Goal: Information Seeking & Learning: Learn about a topic

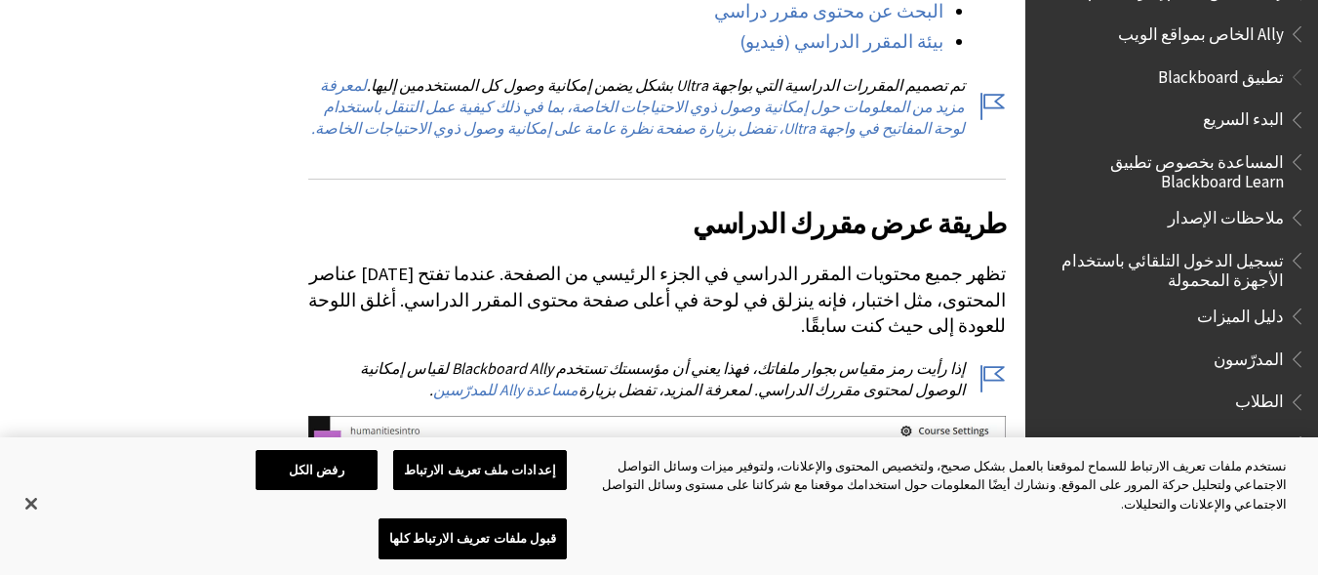
scroll to position [99, 0]
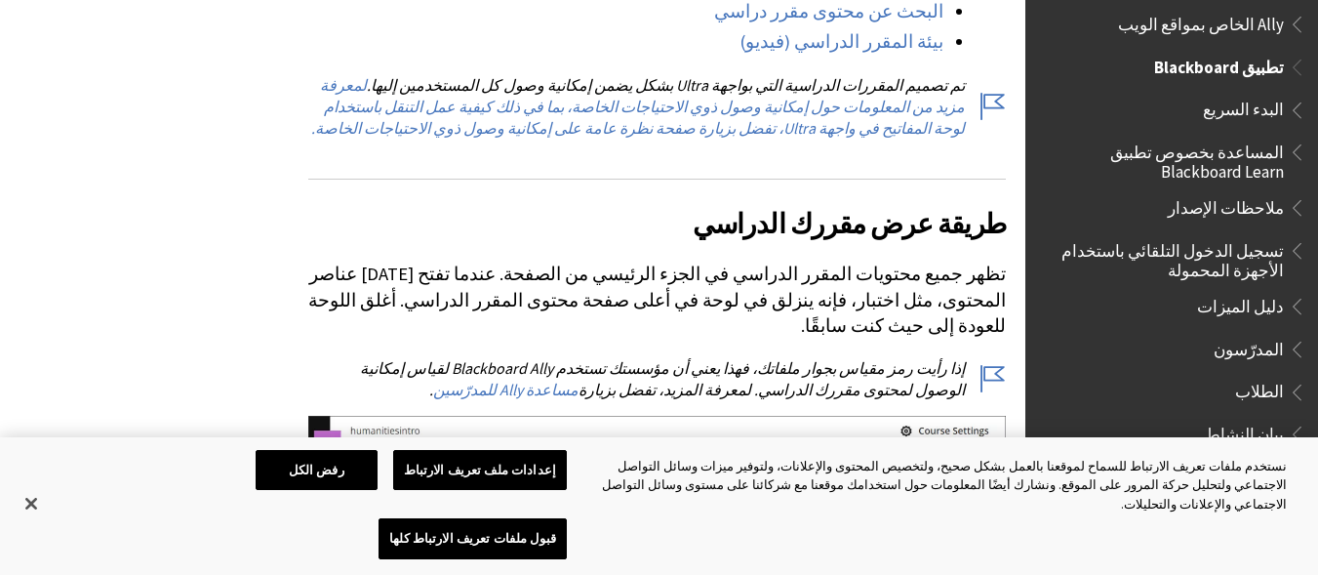
click at [1279, 101] on span "البدء السريع" at bounding box center [1243, 107] width 81 height 26
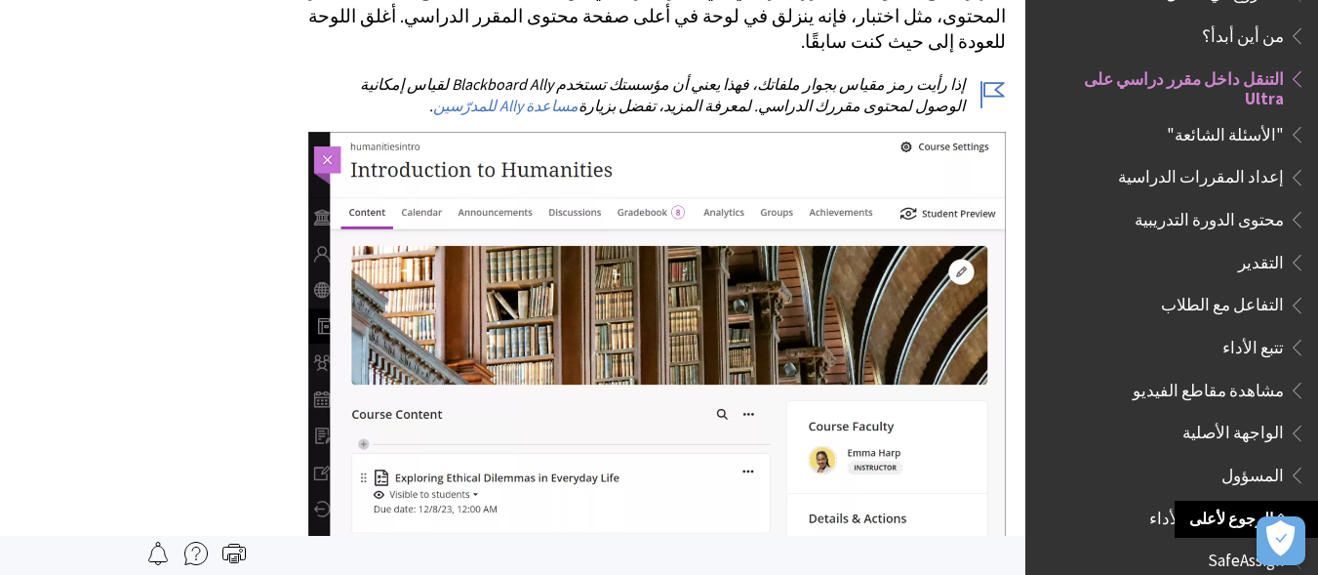
scroll to position [1032, 0]
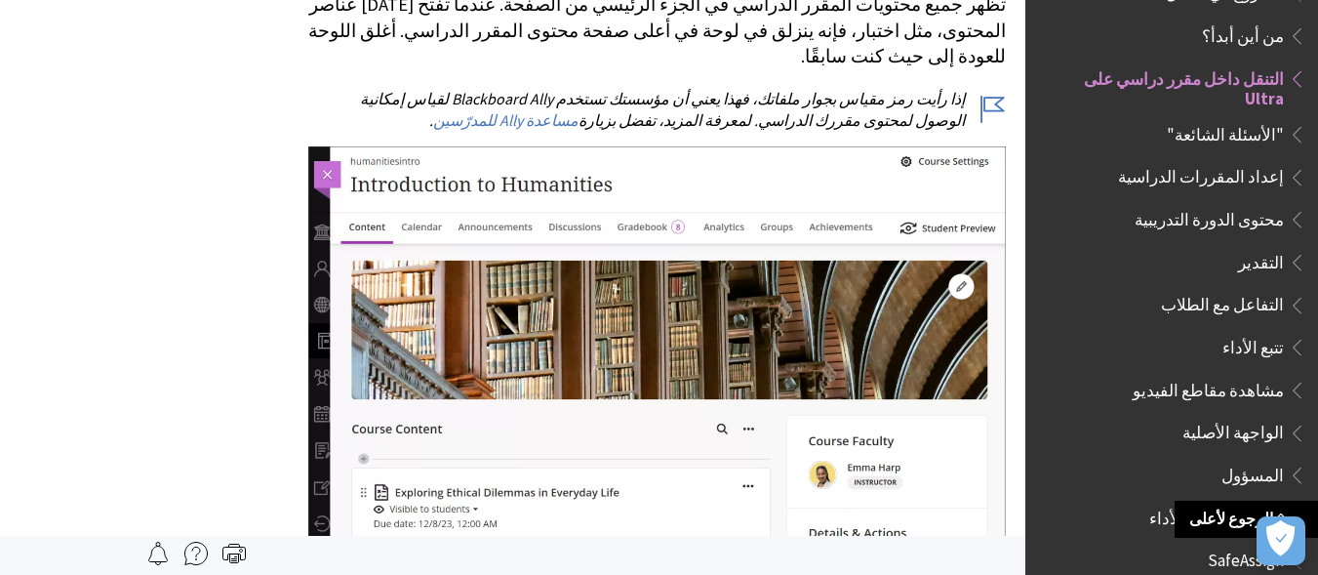
click at [1240, 118] on span ""الأسئلة الشائعة"" at bounding box center [1225, 131] width 117 height 26
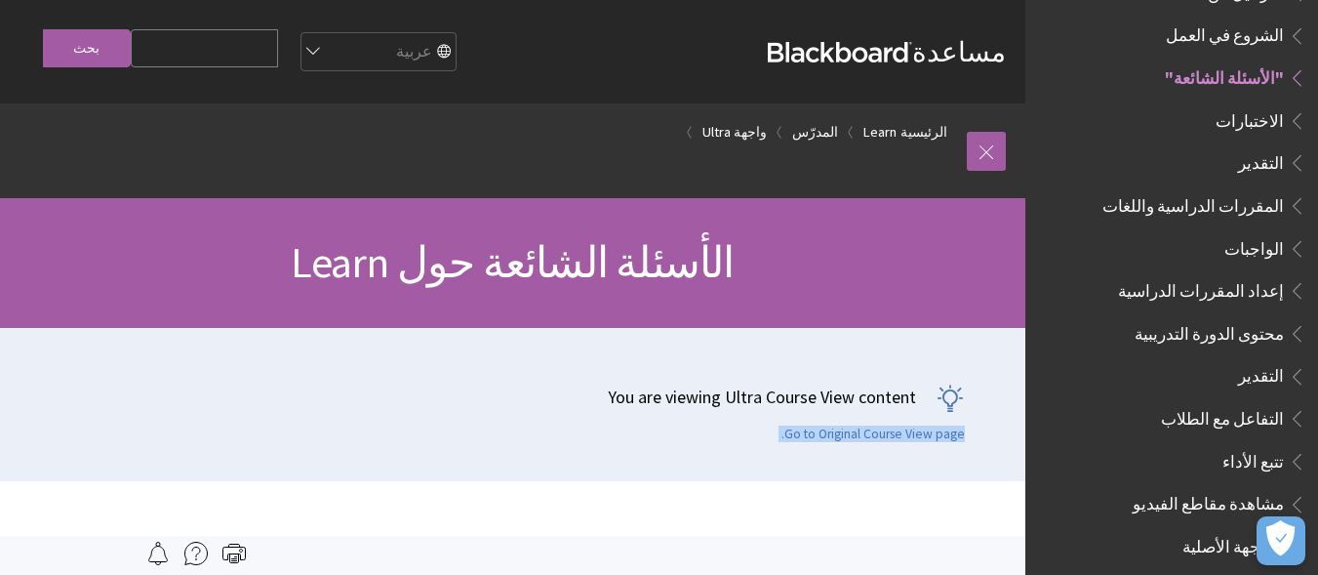
drag, startPoint x: 1023, startPoint y: 465, endPoint x: 1024, endPoint y: 484, distance: 18.6
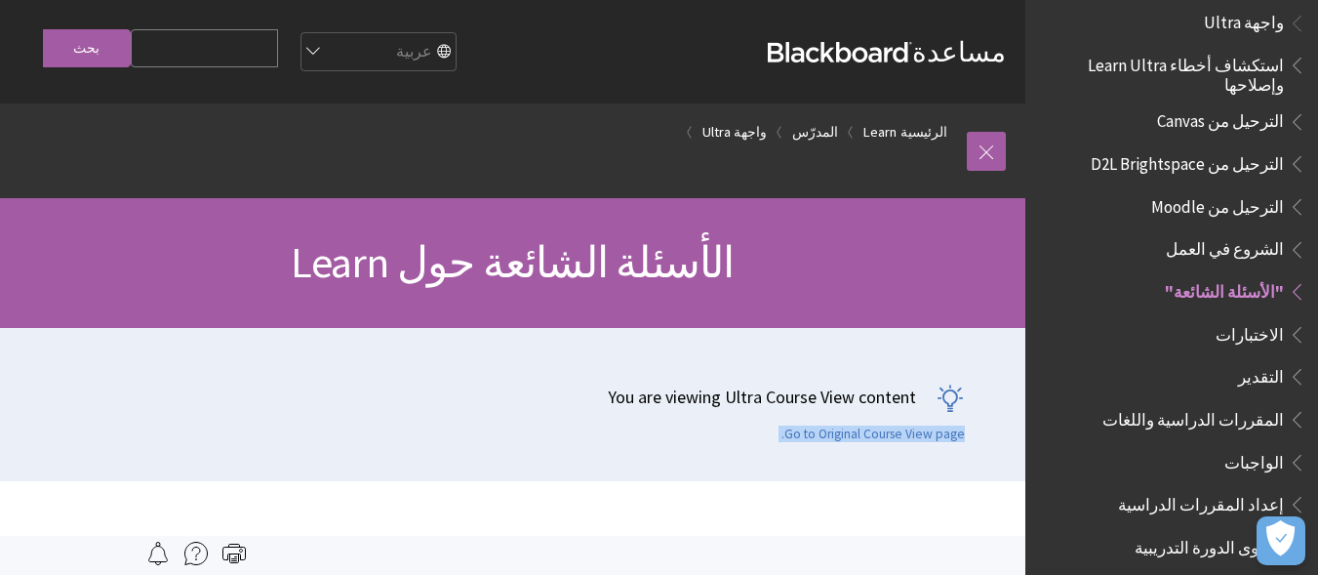
click at [1208, 403] on span "المقررات الدراسية واللغات" at bounding box center [1194, 416] width 182 height 26
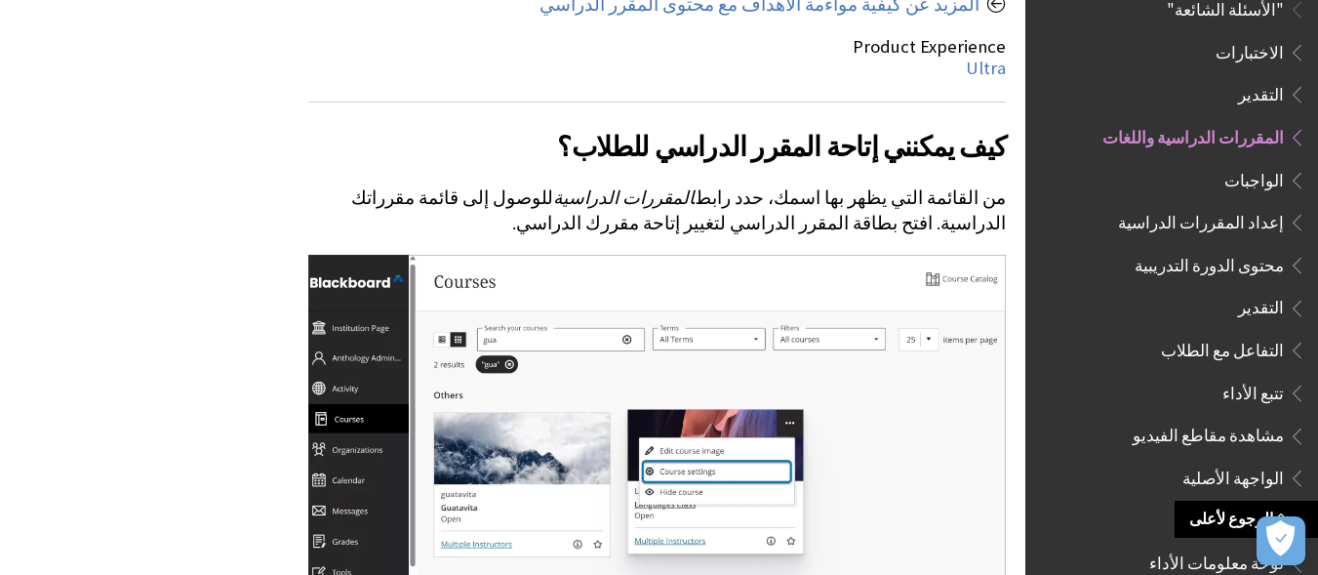
scroll to position [5207, 0]
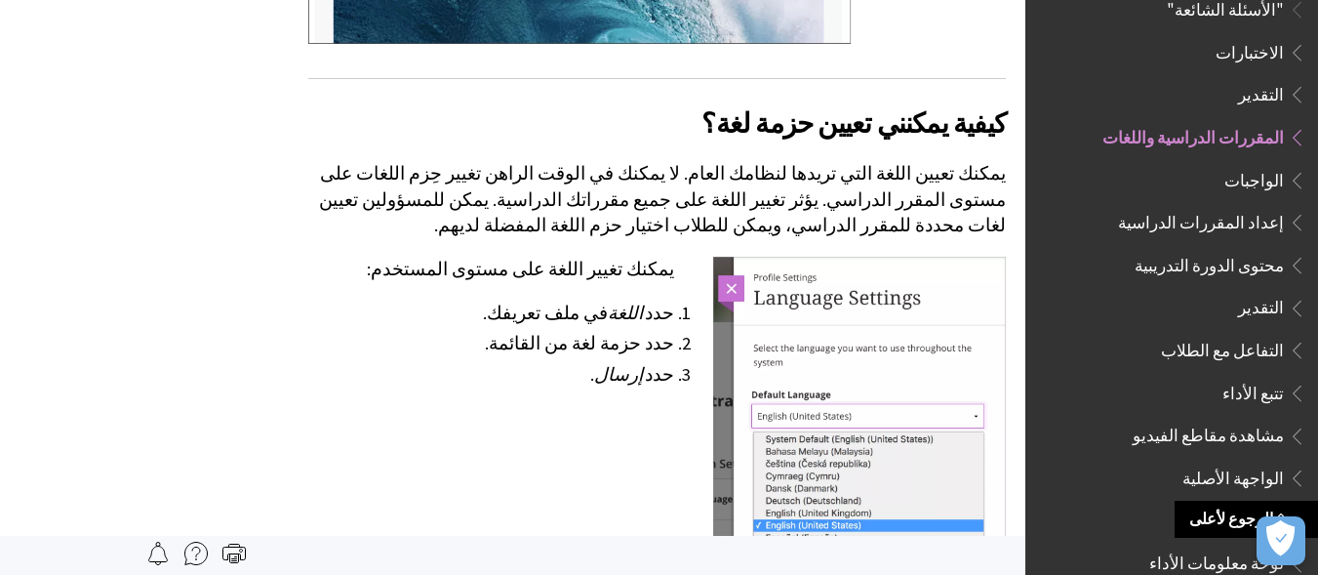
scroll to position [5862, 0]
